Goal: Book appointment/travel/reservation

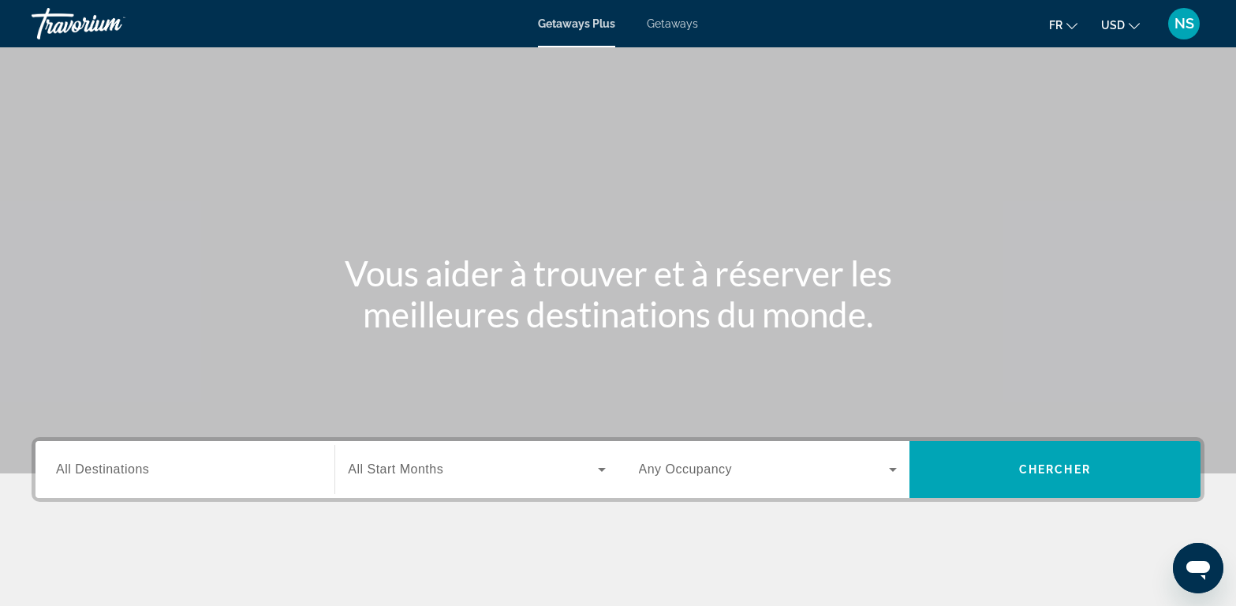
click at [1072, 21] on icon "Change language" at bounding box center [1071, 26] width 11 height 11
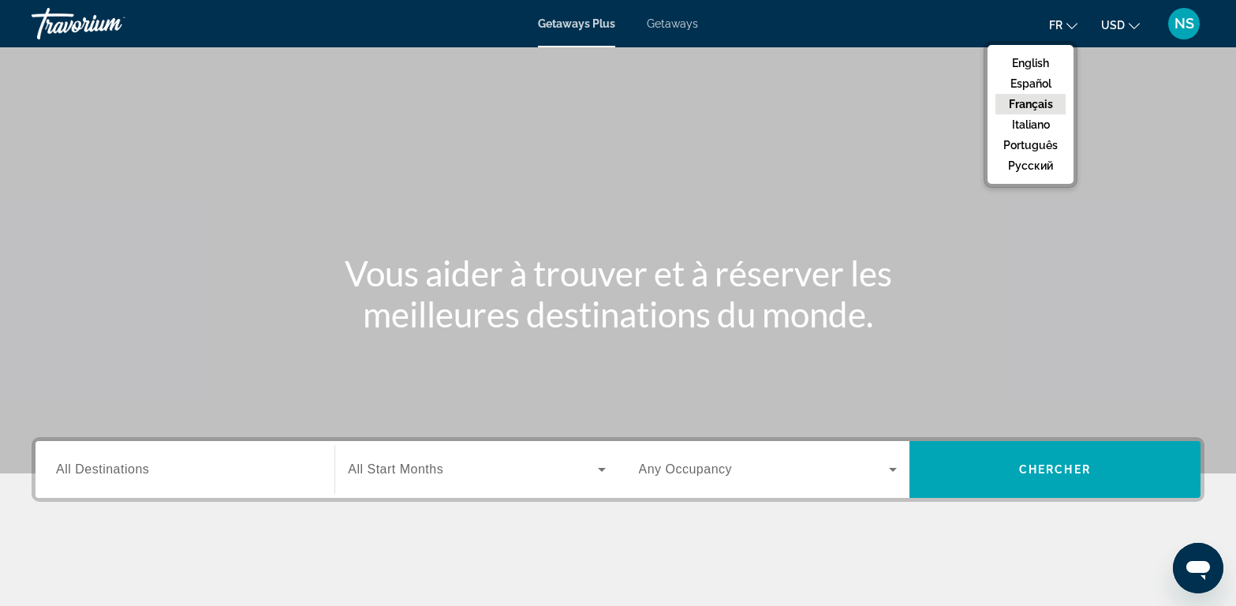
click at [1036, 99] on button "Français" at bounding box center [1030, 104] width 70 height 21
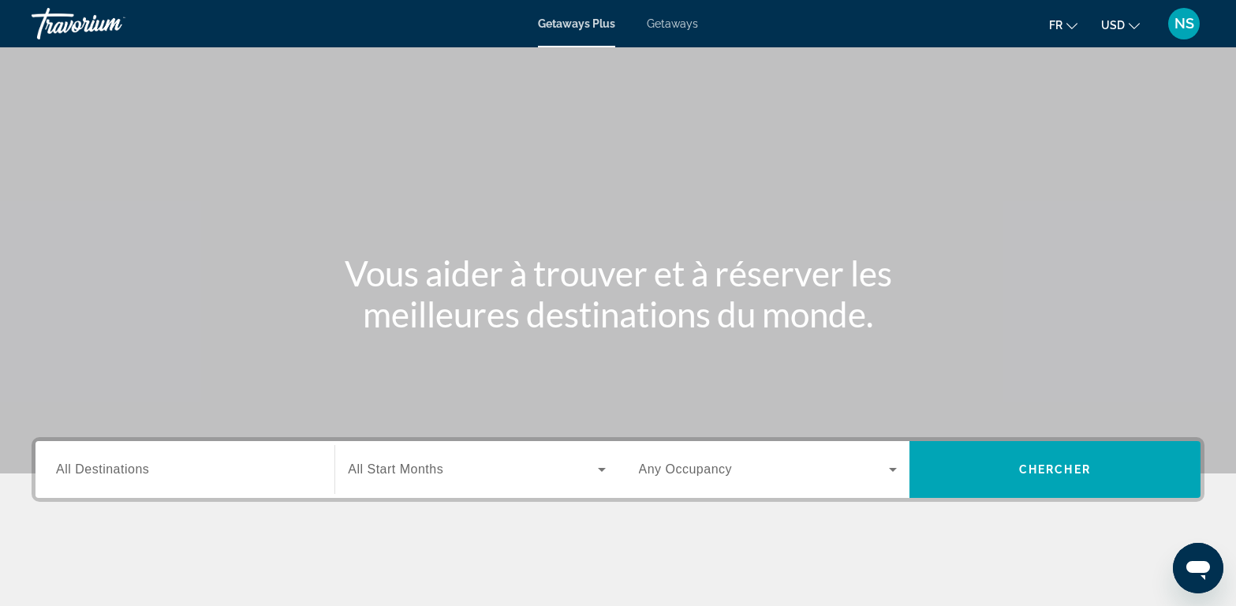
click at [1130, 20] on mat-icon "Change currency" at bounding box center [1134, 23] width 11 height 11
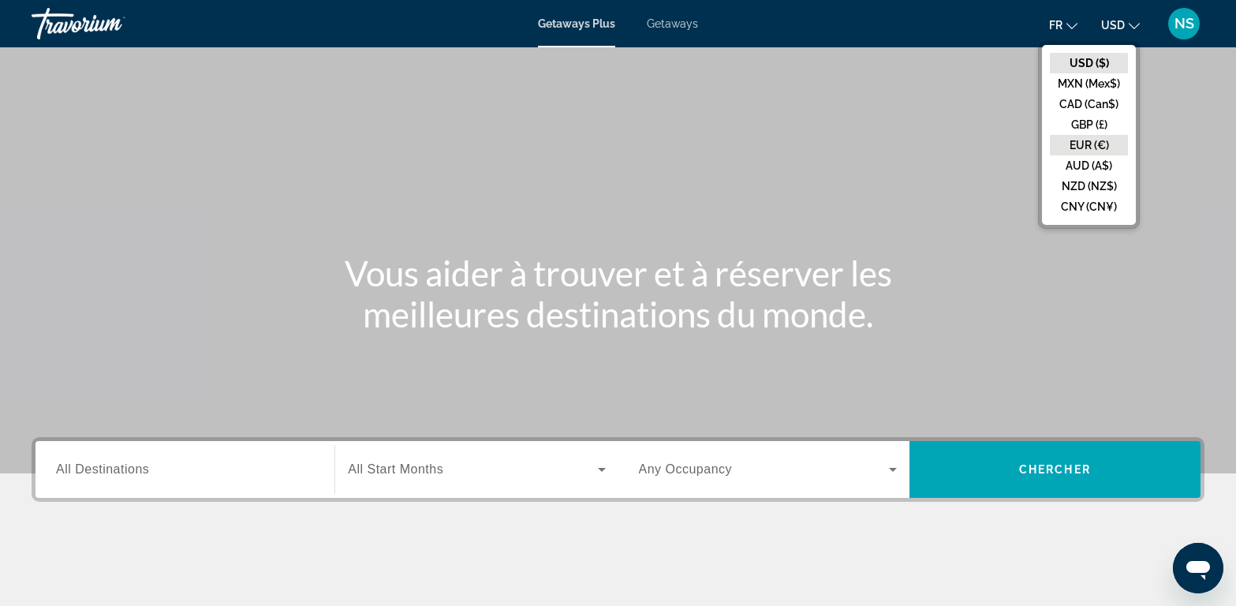
click at [1092, 142] on button "EUR (€)" at bounding box center [1089, 145] width 78 height 21
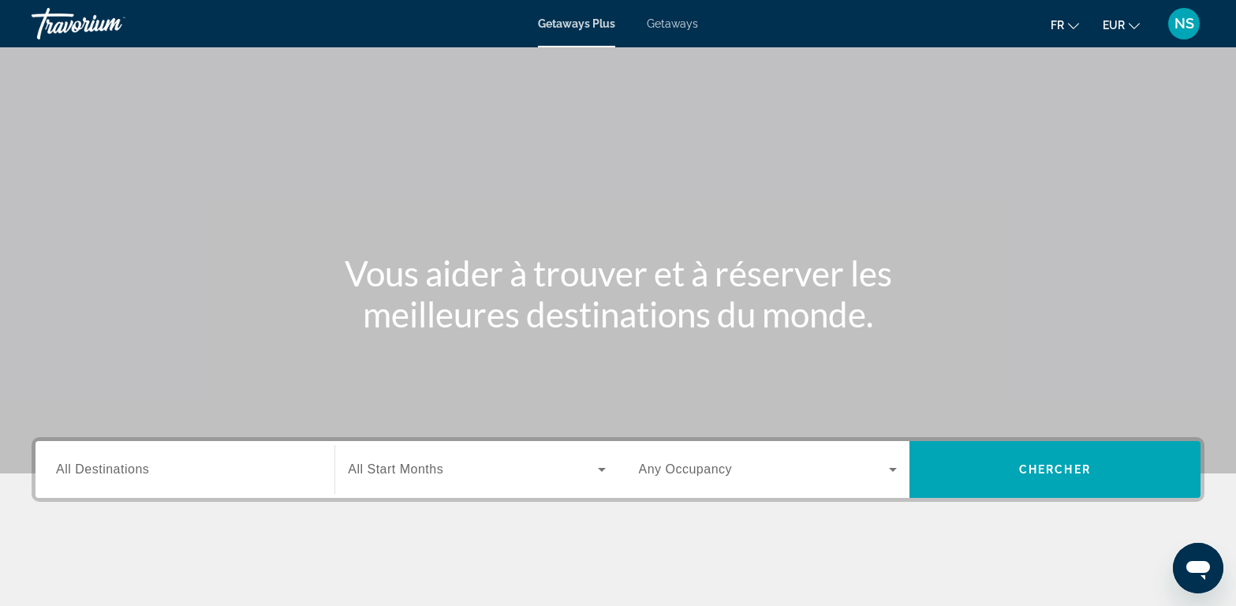
scroll to position [91, 0]
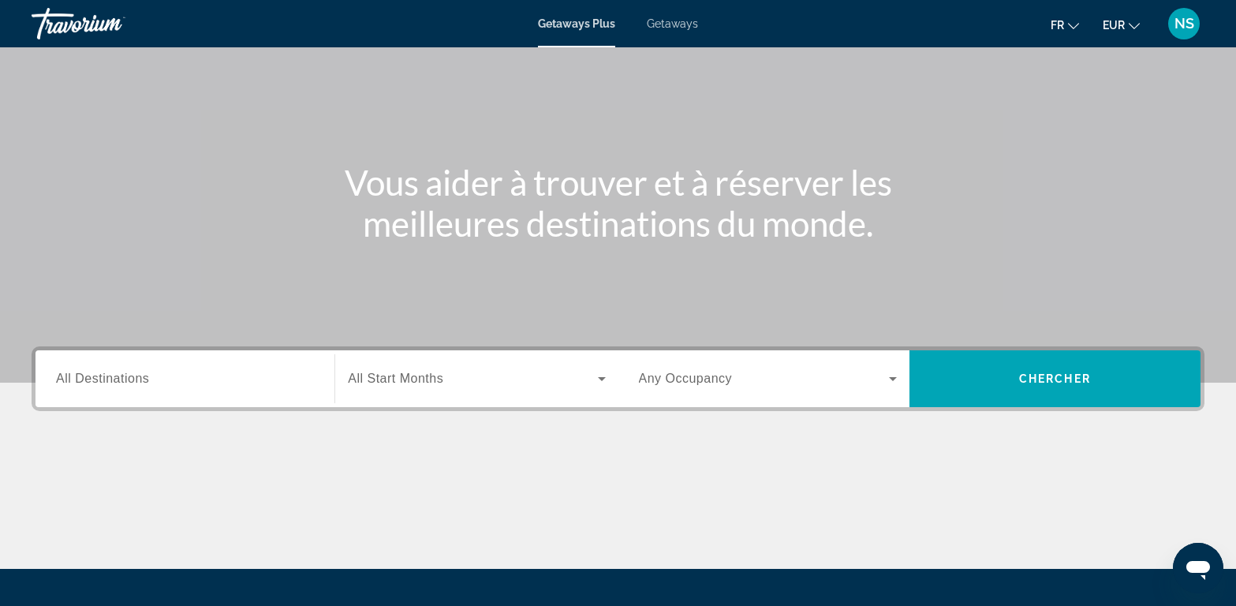
click at [124, 378] on span "All Destinations" at bounding box center [102, 378] width 93 height 13
click at [124, 378] on input "Destination All Destinations" at bounding box center [185, 379] width 258 height 19
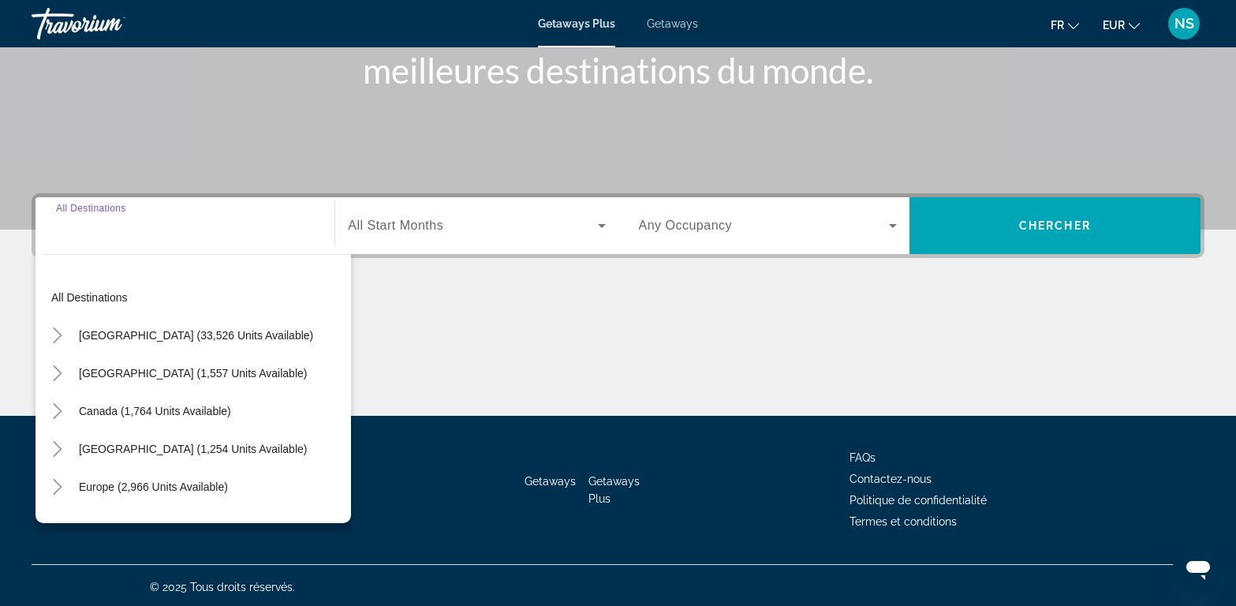
scroll to position [247, 0]
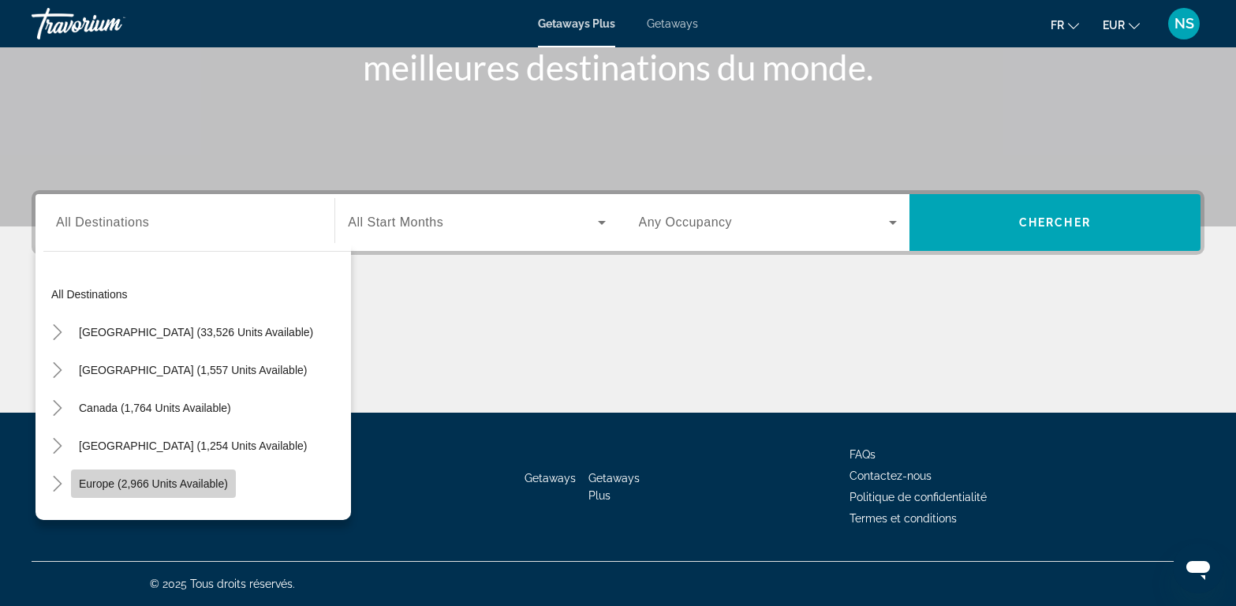
click at [186, 478] on span "Europe (2,966 units available)" at bounding box center [153, 483] width 149 height 13
type input "**********"
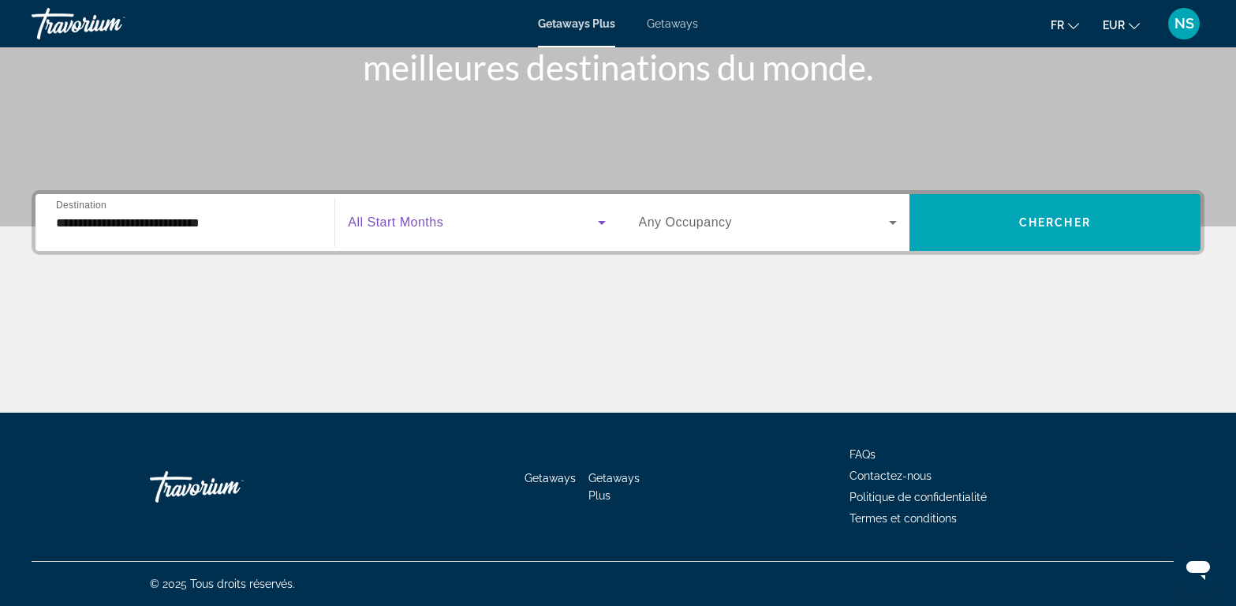
click at [596, 220] on icon "Search widget" at bounding box center [601, 222] width 19 height 19
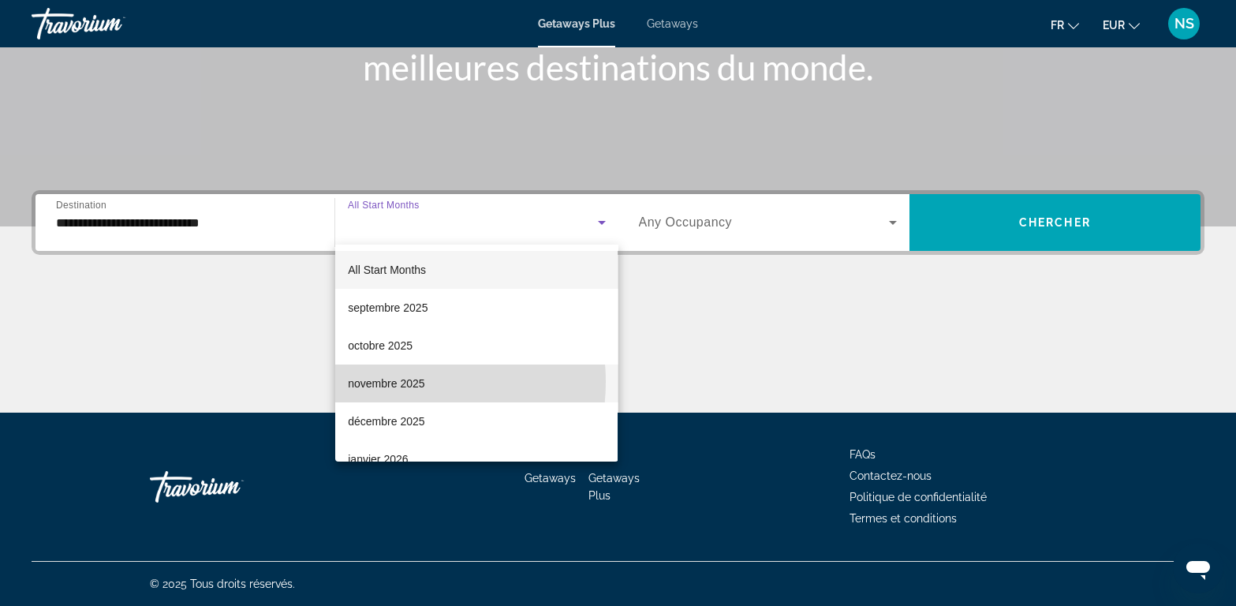
click at [394, 381] on font "novembre 2025" at bounding box center [386, 383] width 77 height 13
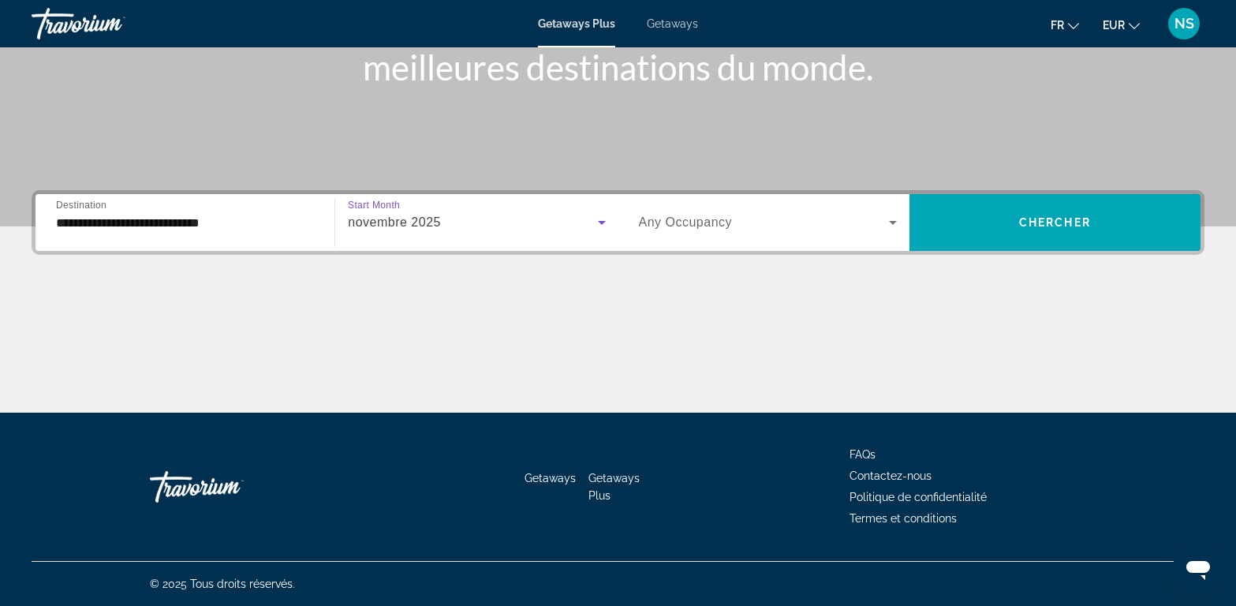
click at [891, 219] on icon "Search widget" at bounding box center [892, 222] width 19 height 19
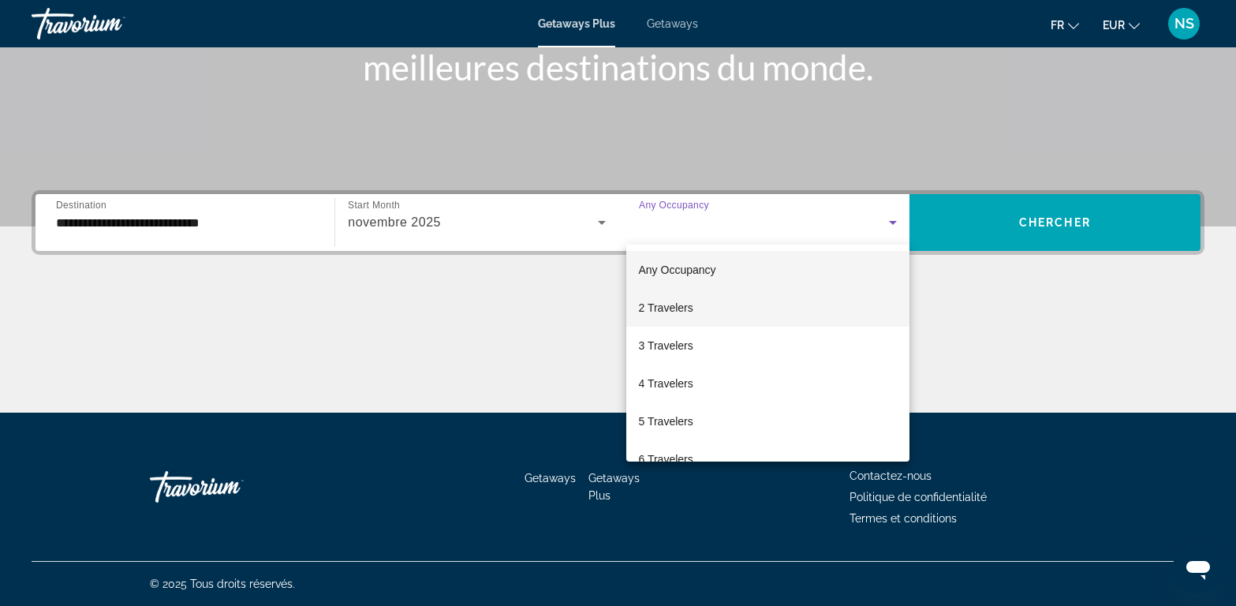
click at [663, 315] on span "2 Travelers" at bounding box center [666, 307] width 54 height 19
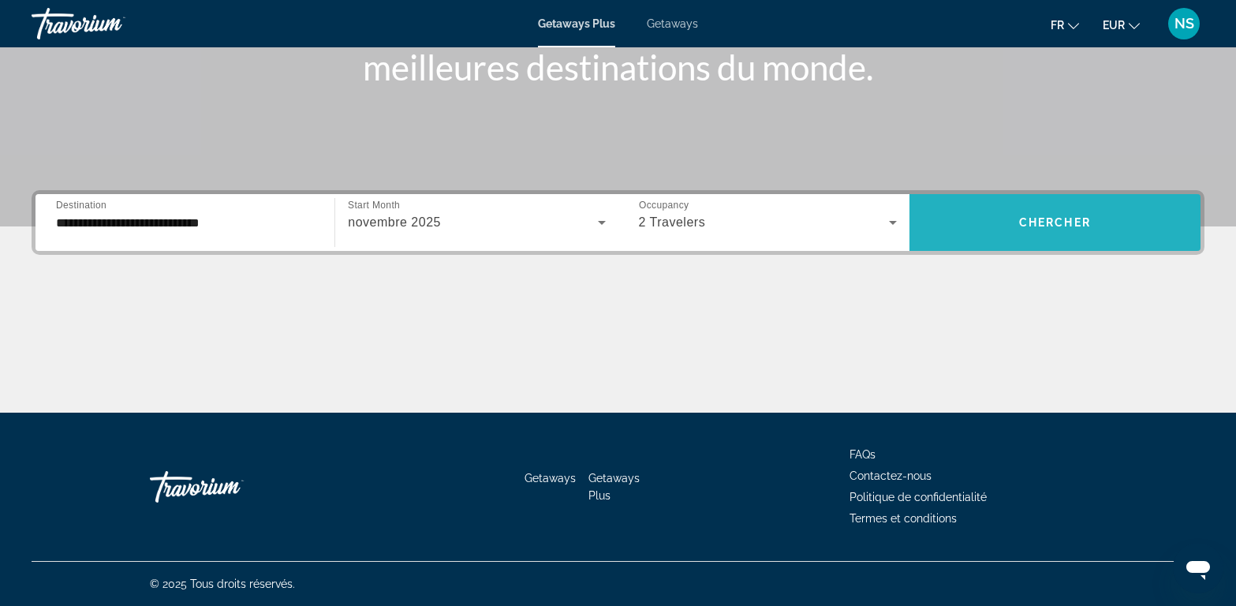
click at [1042, 216] on span "Chercher" at bounding box center [1055, 222] width 72 height 13
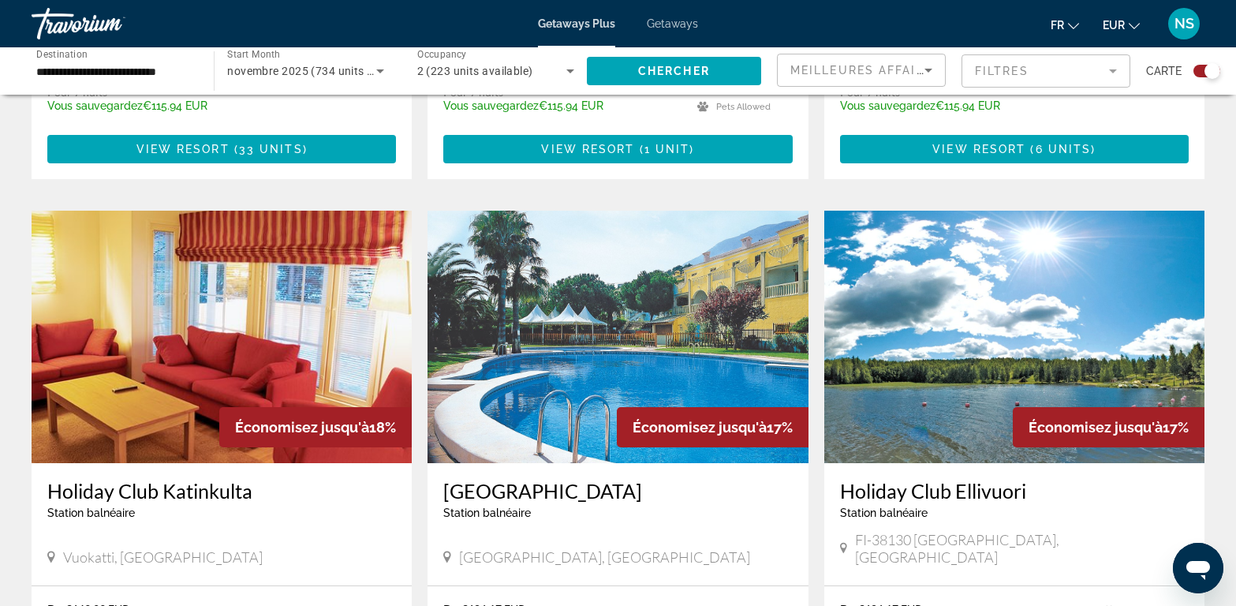
scroll to position [2090, 0]
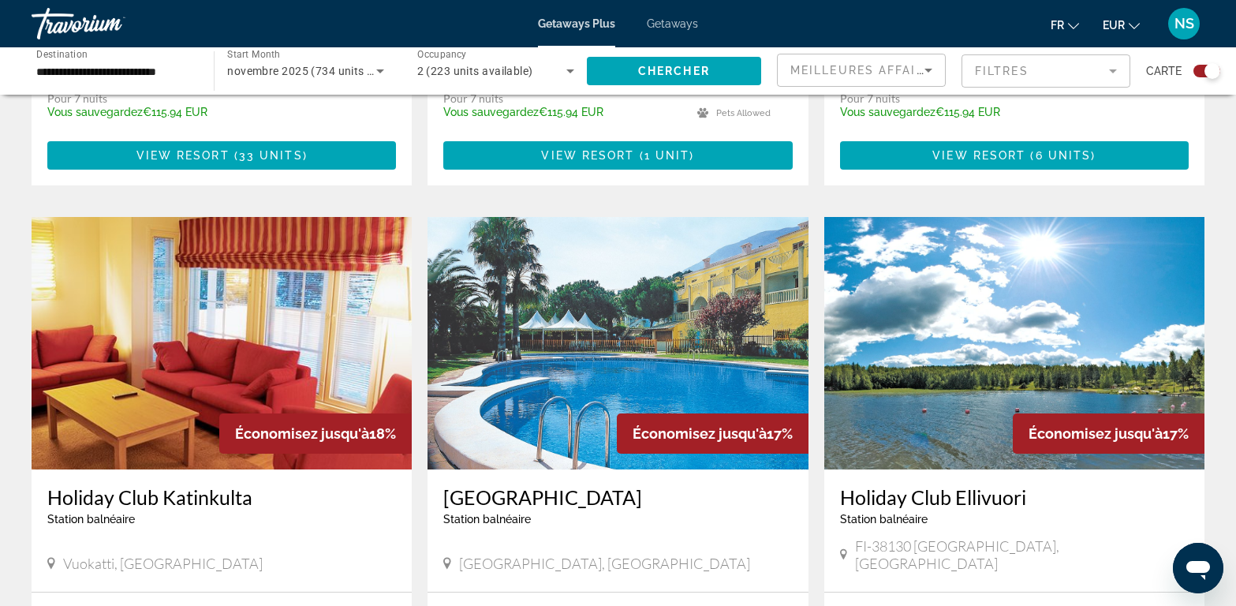
click at [1115, 71] on mat-form-field "Filtres" at bounding box center [1046, 70] width 169 height 33
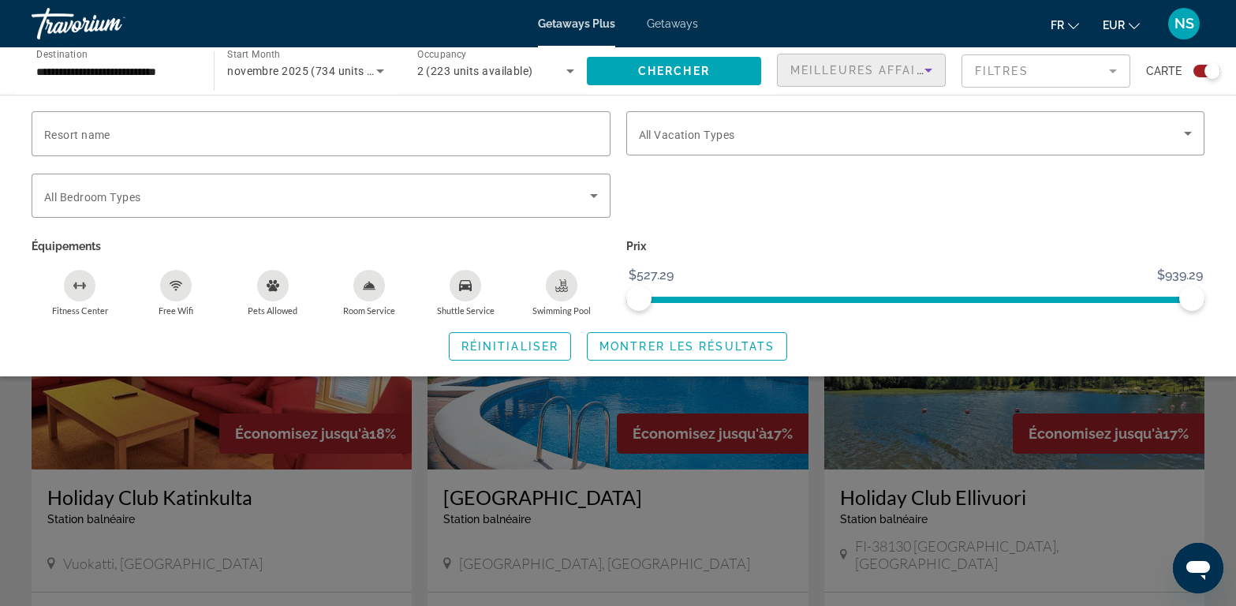
click at [921, 67] on icon "Sort by" at bounding box center [928, 70] width 19 height 19
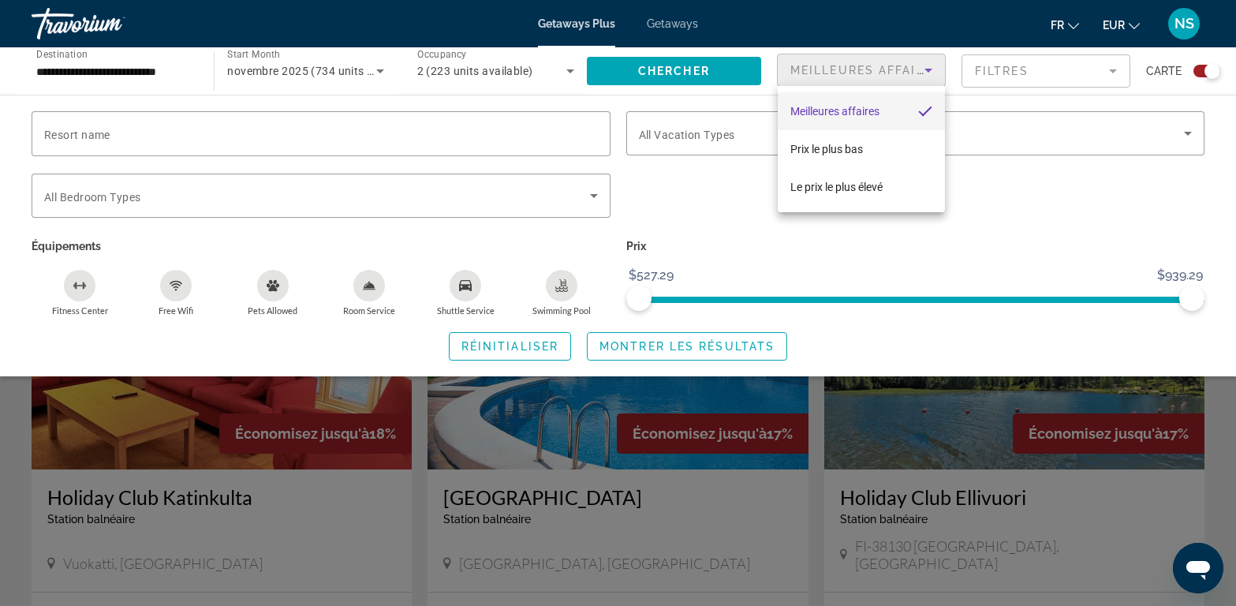
click at [921, 67] on div at bounding box center [618, 303] width 1236 height 606
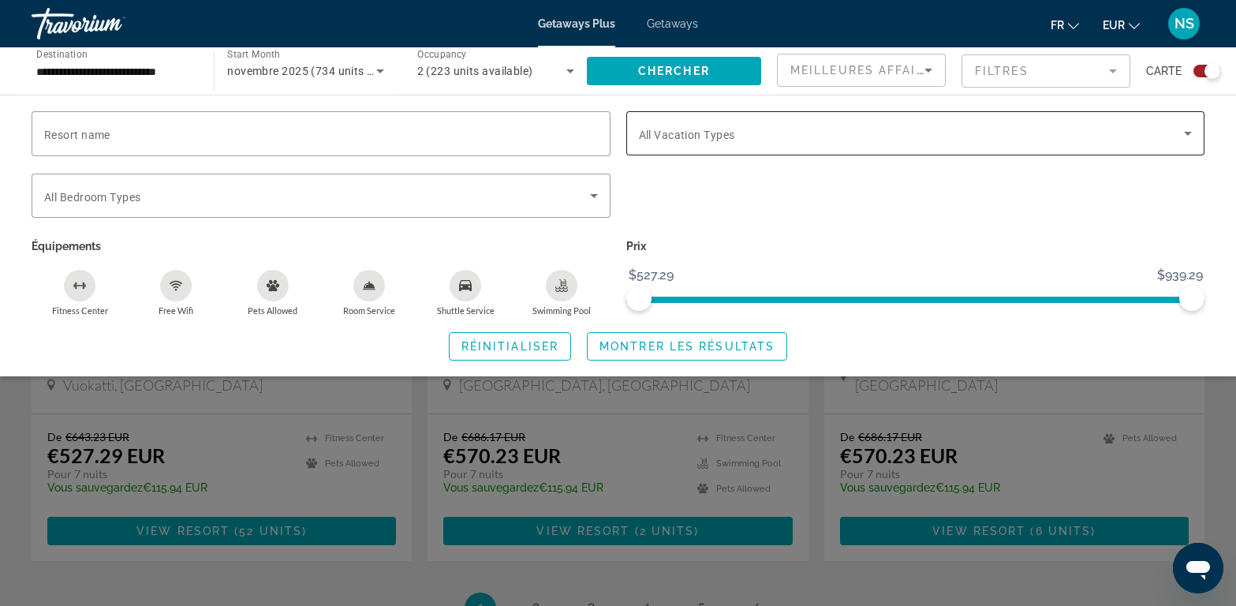
scroll to position [2271, 0]
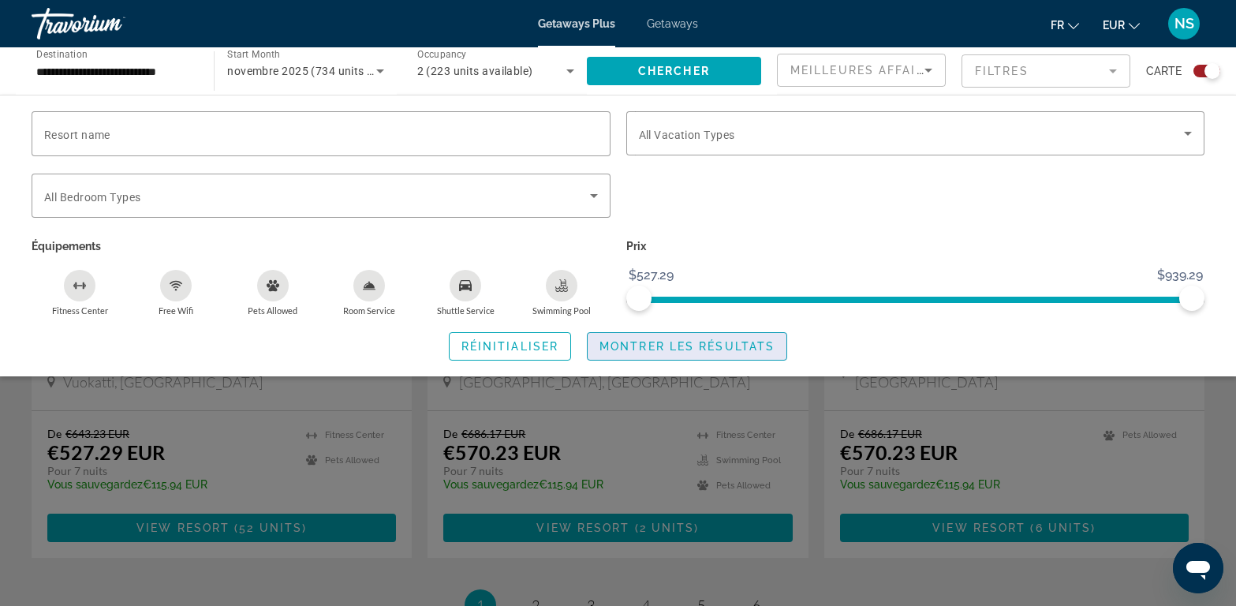
click at [670, 346] on span "Montrer les résultats" at bounding box center [686, 346] width 175 height 13
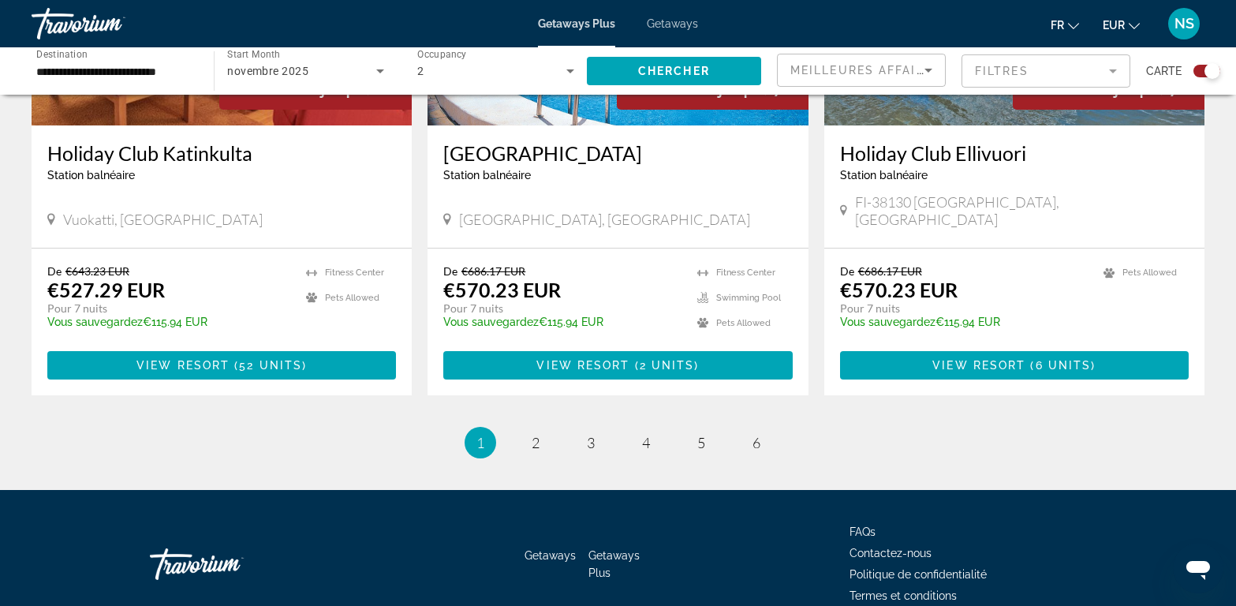
scroll to position [2435, 0]
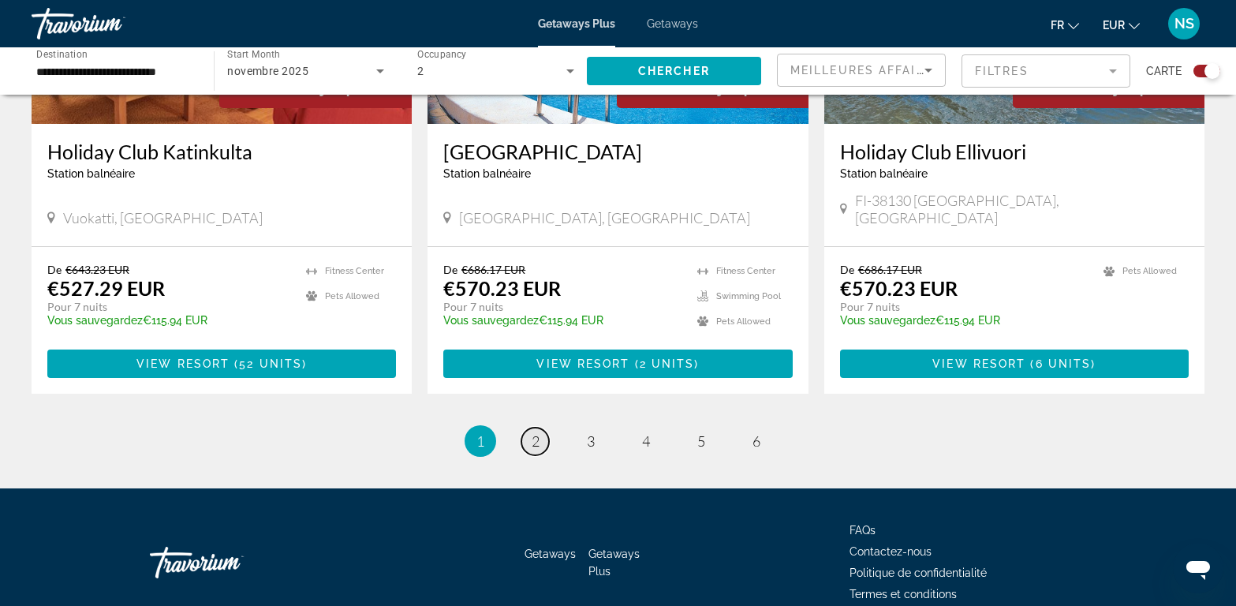
click at [538, 432] on span "2" at bounding box center [536, 440] width 8 height 17
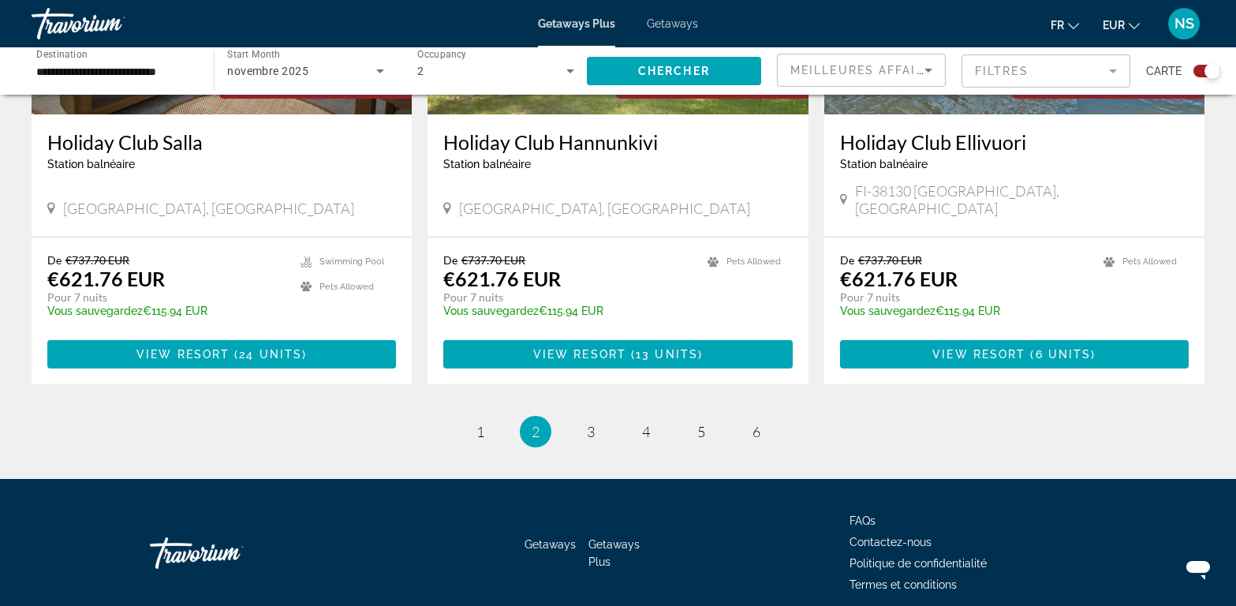
scroll to position [2403, 0]
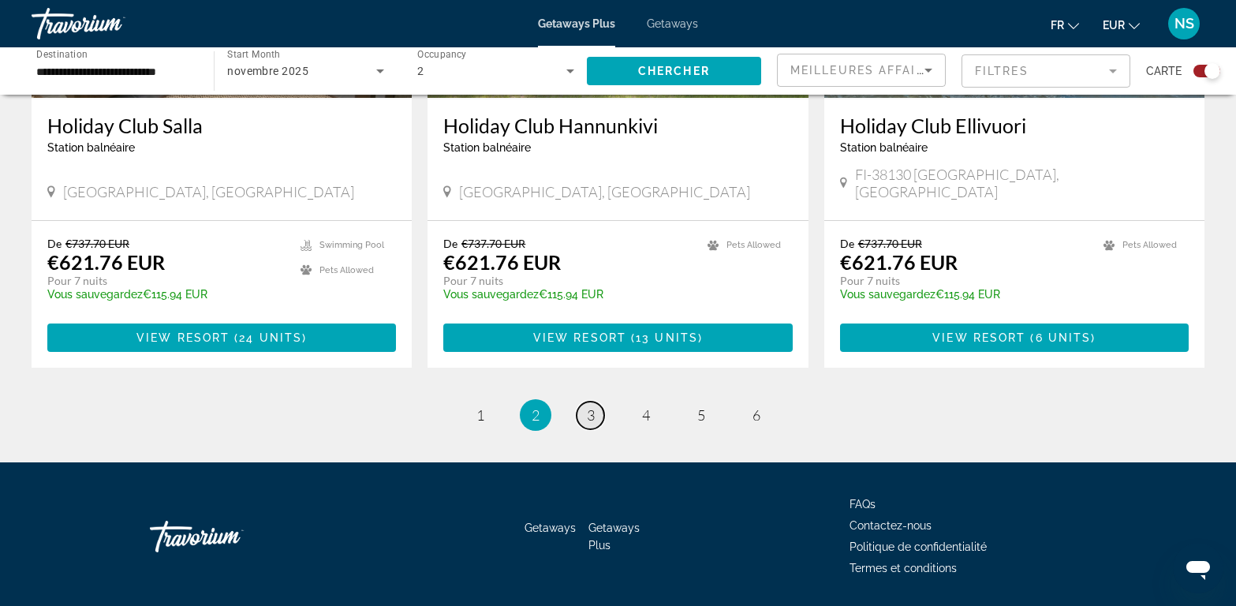
click at [588, 406] on span "3" at bounding box center [591, 414] width 8 height 17
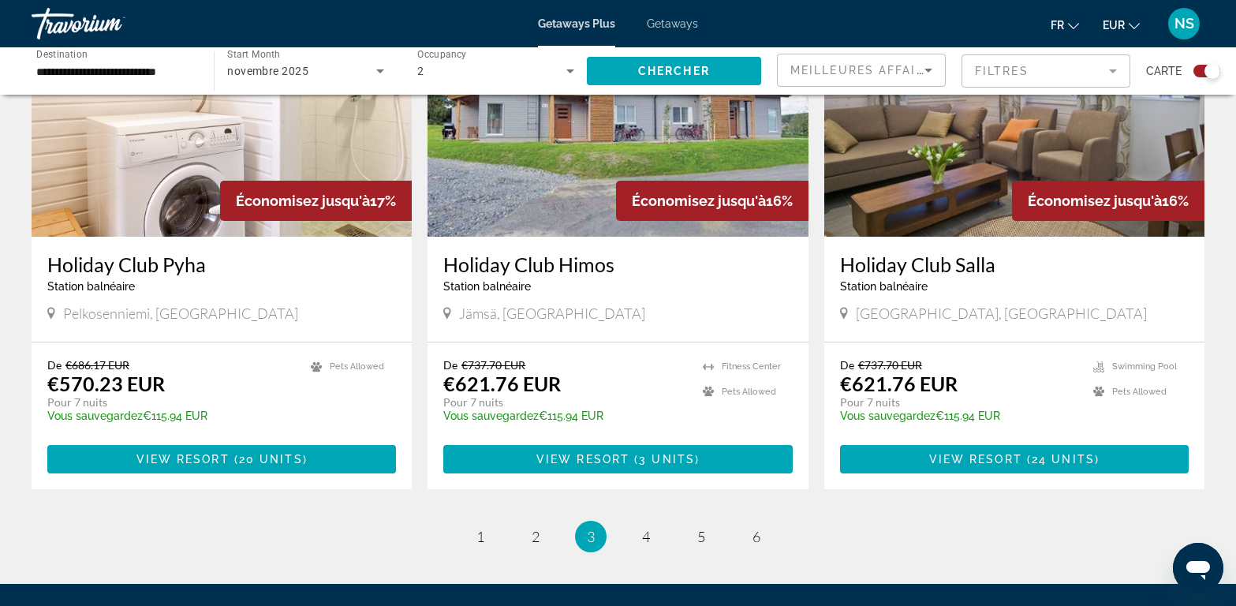
scroll to position [2271, 0]
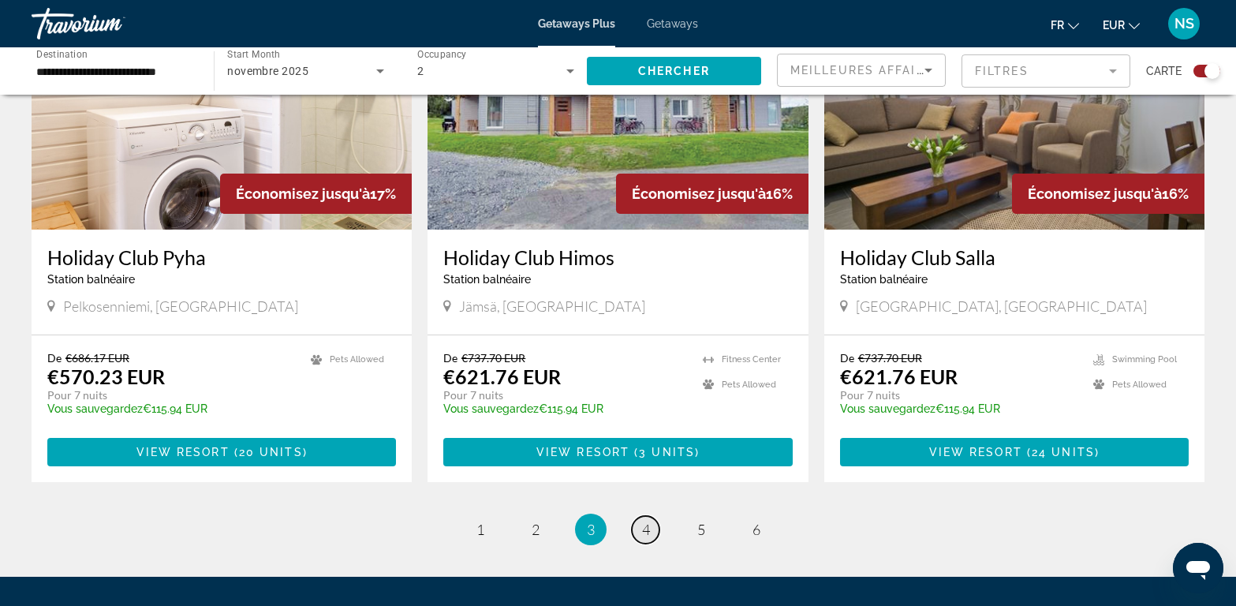
click at [644, 535] on span "4" at bounding box center [646, 529] width 8 height 17
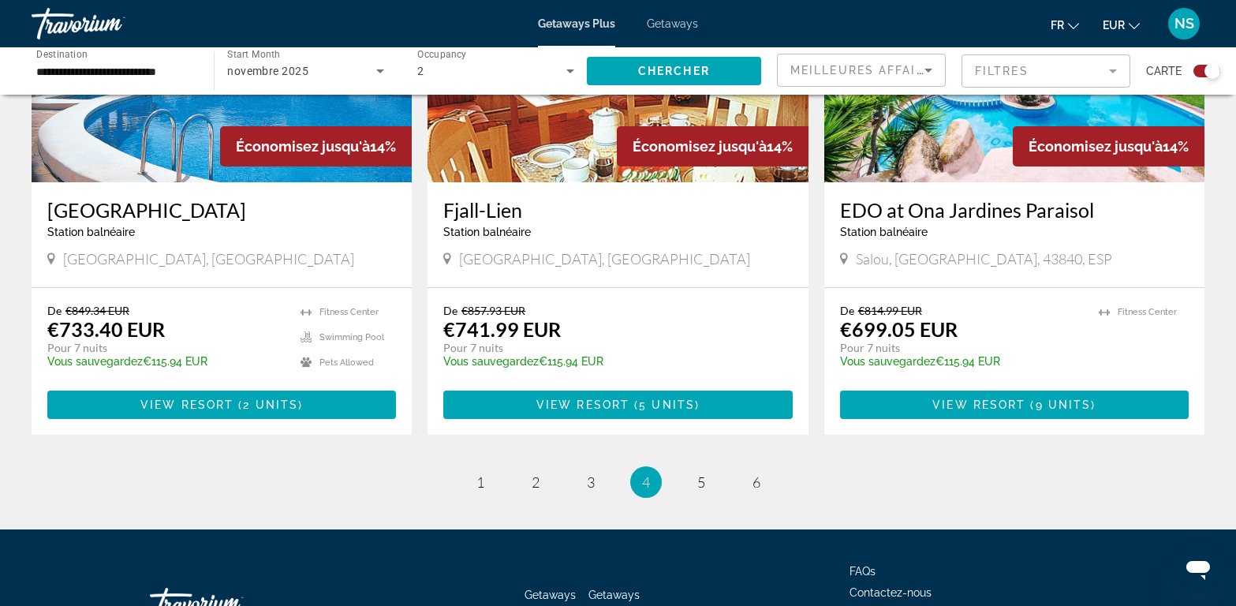
scroll to position [2403, 0]
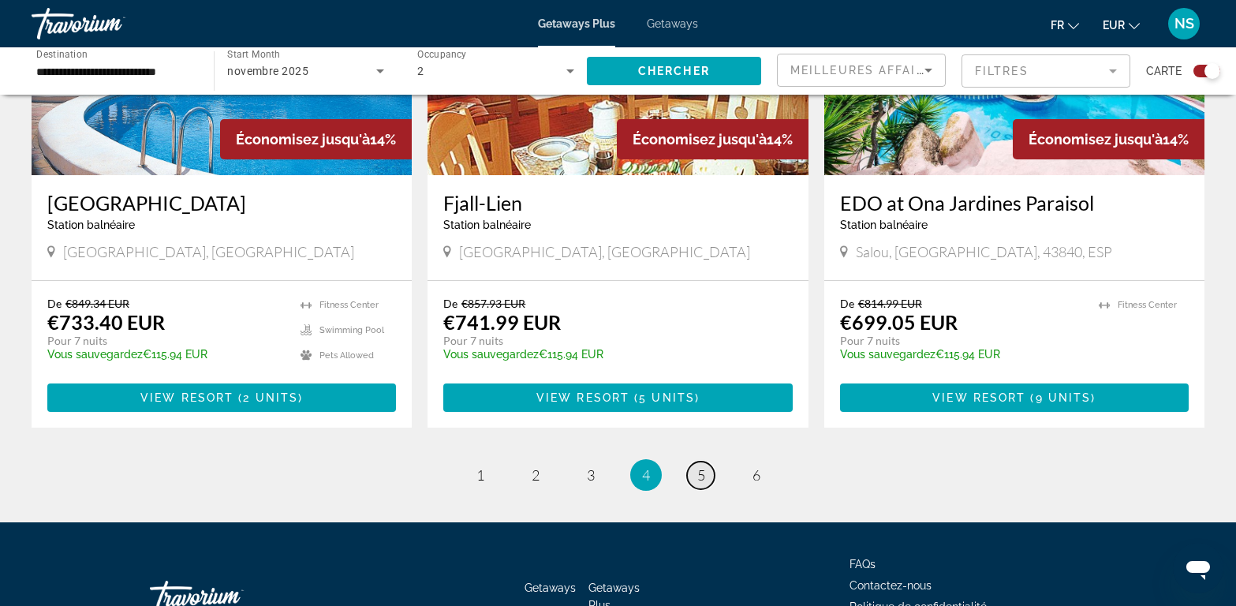
click at [704, 466] on span "5" at bounding box center [701, 474] width 8 height 17
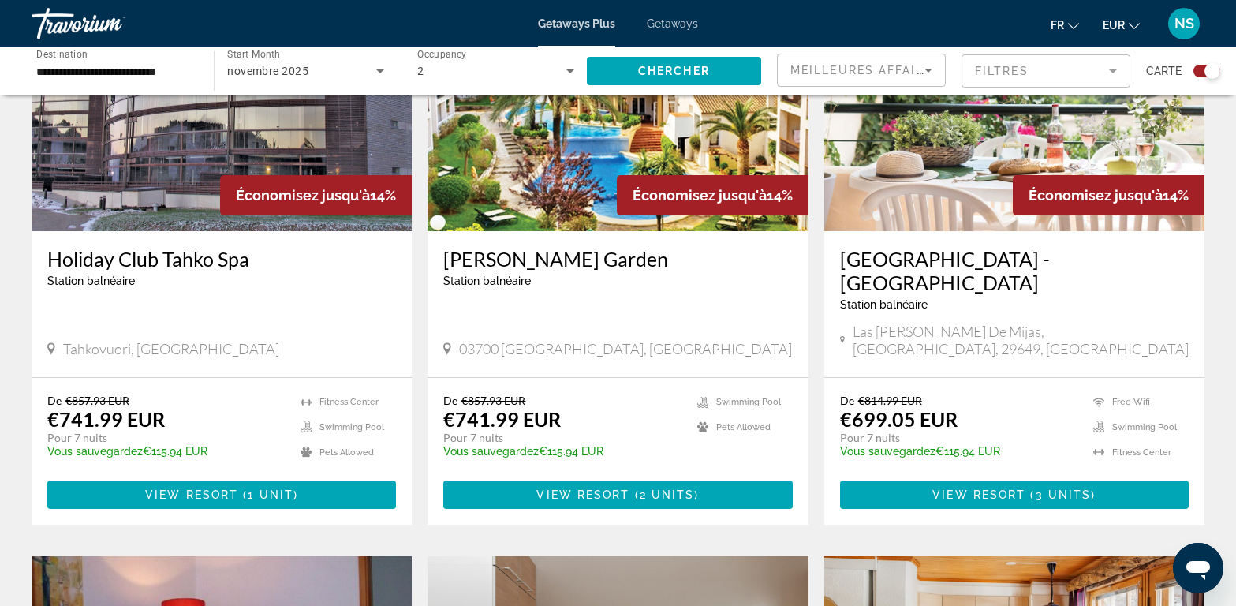
scroll to position [1221, 0]
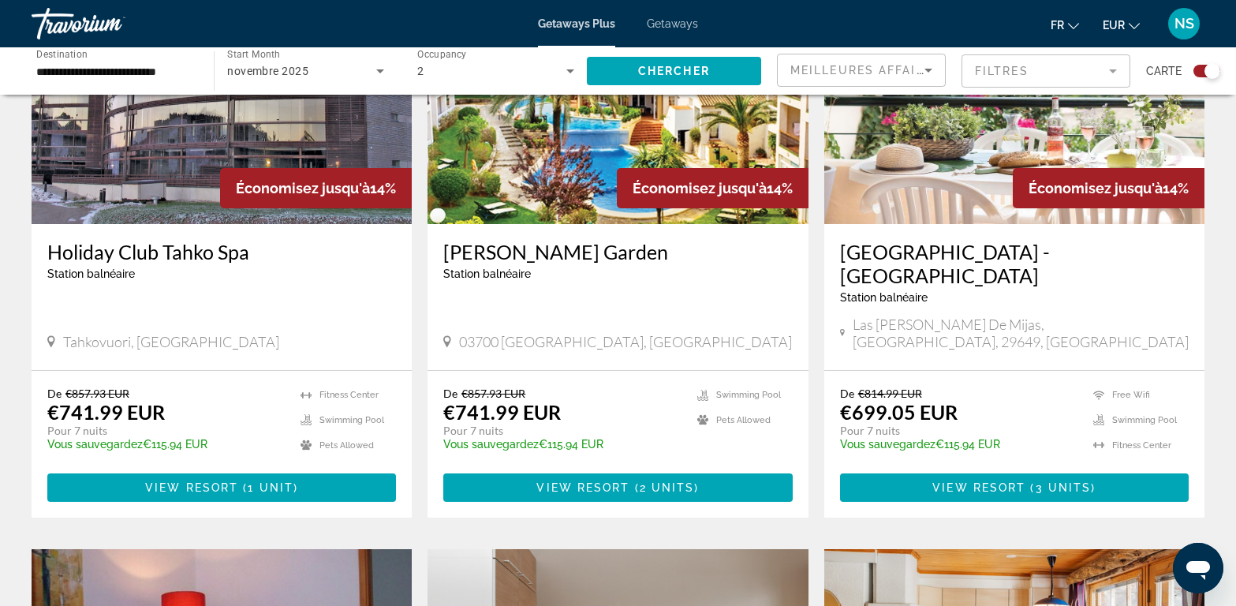
click at [1109, 73] on mat-form-field "Filtres" at bounding box center [1046, 70] width 169 height 33
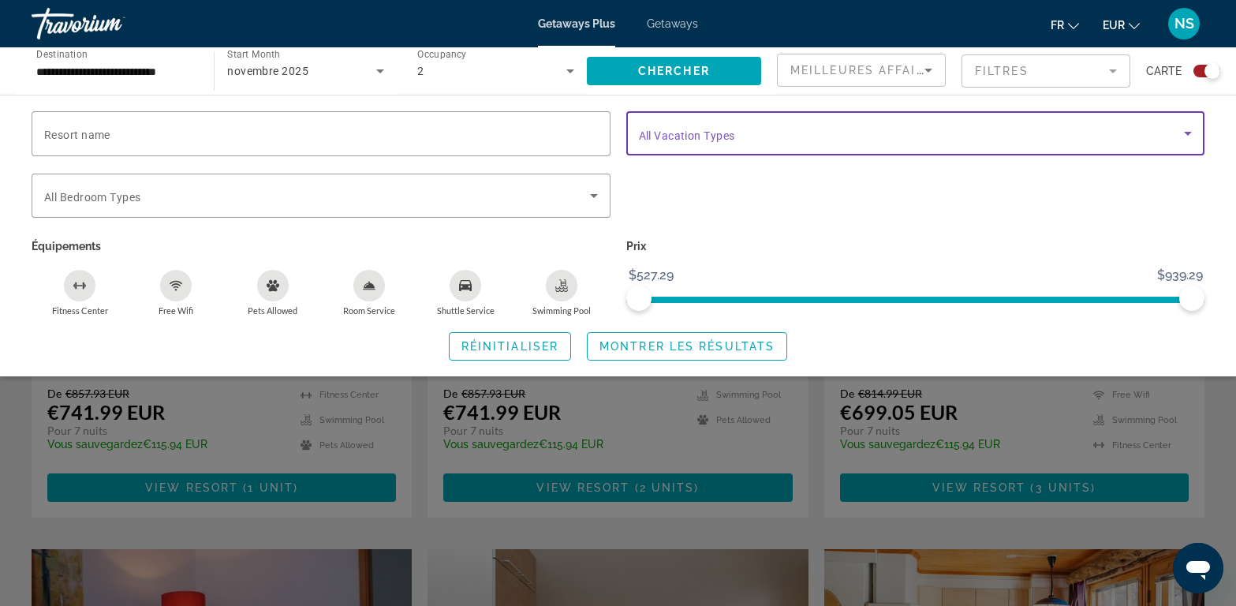
click at [1190, 132] on icon "Search widget" at bounding box center [1188, 134] width 8 height 4
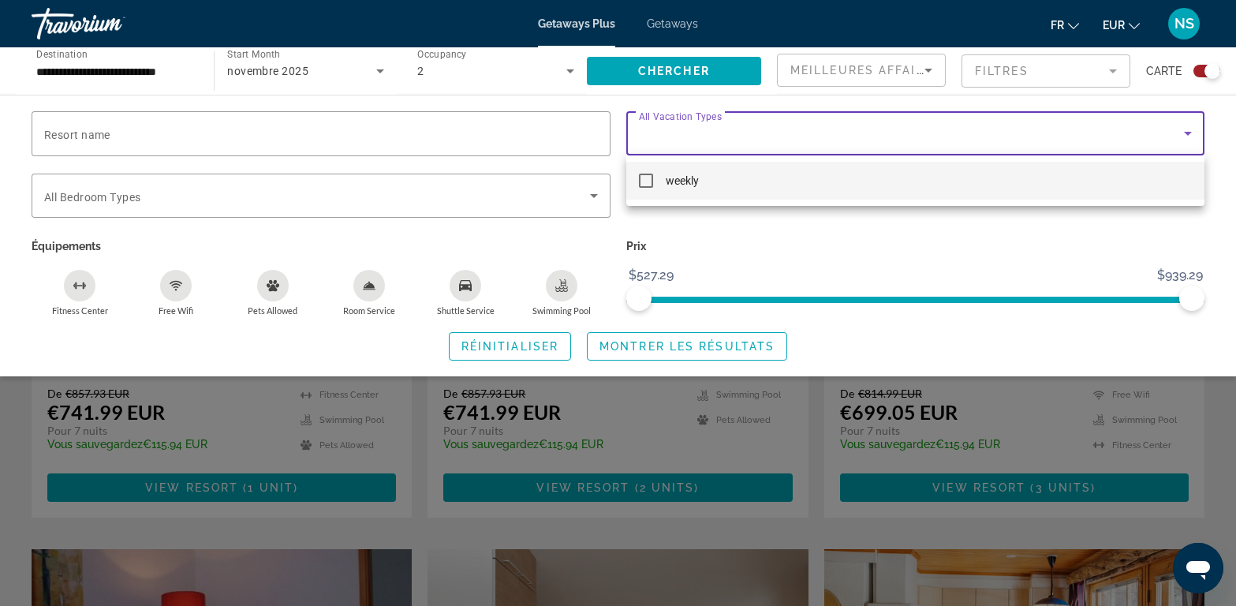
click at [376, 295] on div at bounding box center [618, 303] width 1236 height 606
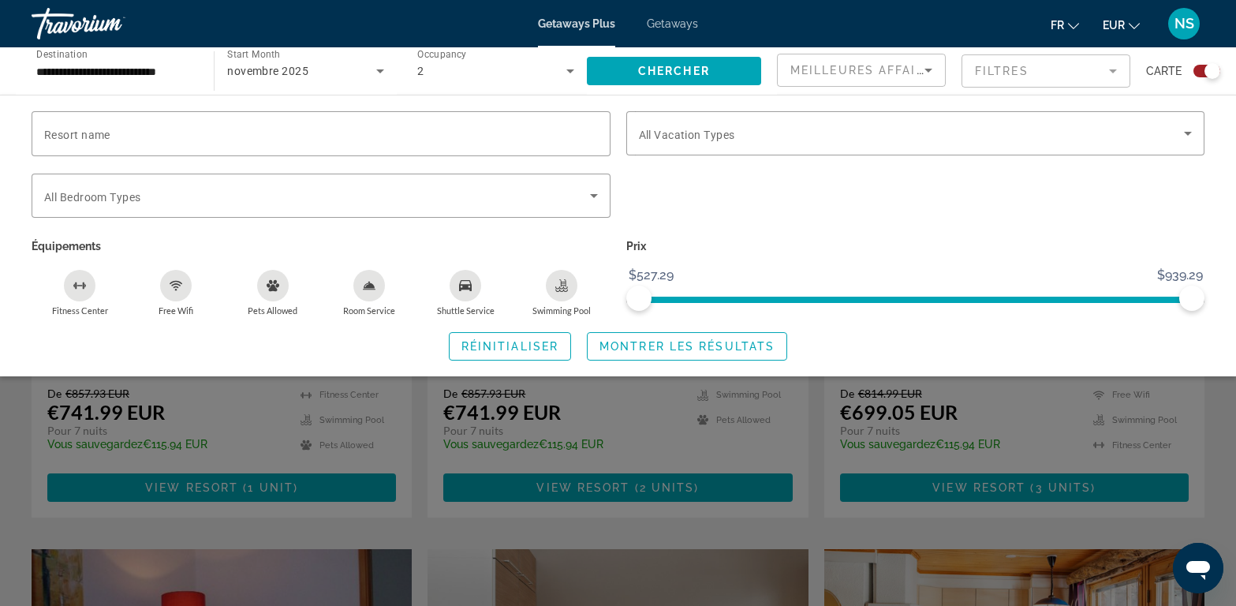
click at [376, 295] on div "Room Service" at bounding box center [369, 286] width 32 height 32
click at [639, 345] on span "Montrer les résultats" at bounding box center [686, 346] width 175 height 13
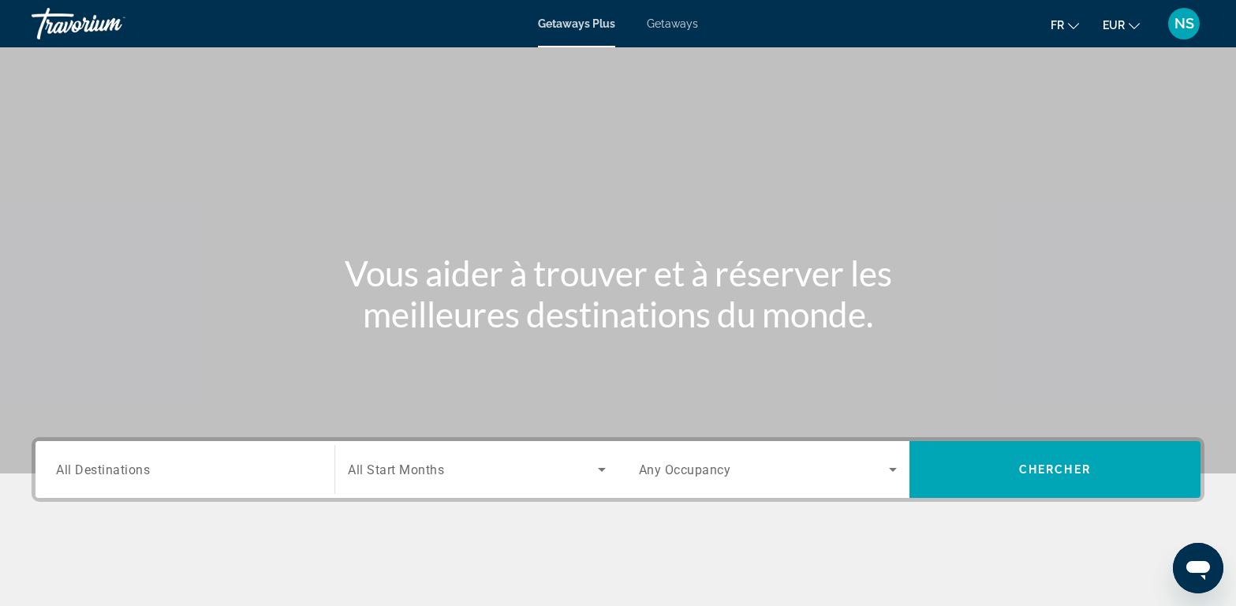
click at [674, 25] on span "Getaways" at bounding box center [672, 23] width 51 height 13
